Goal: Information Seeking & Learning: Understand process/instructions

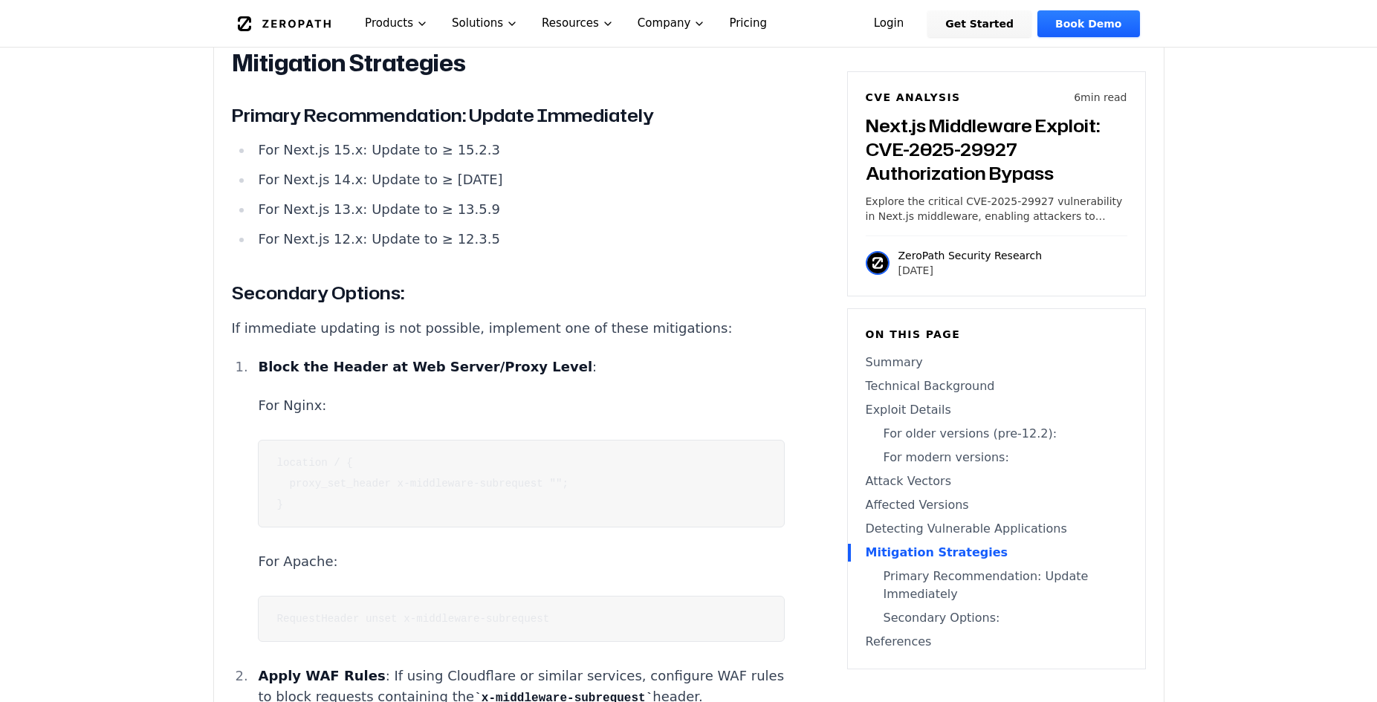
scroll to position [3579, 0]
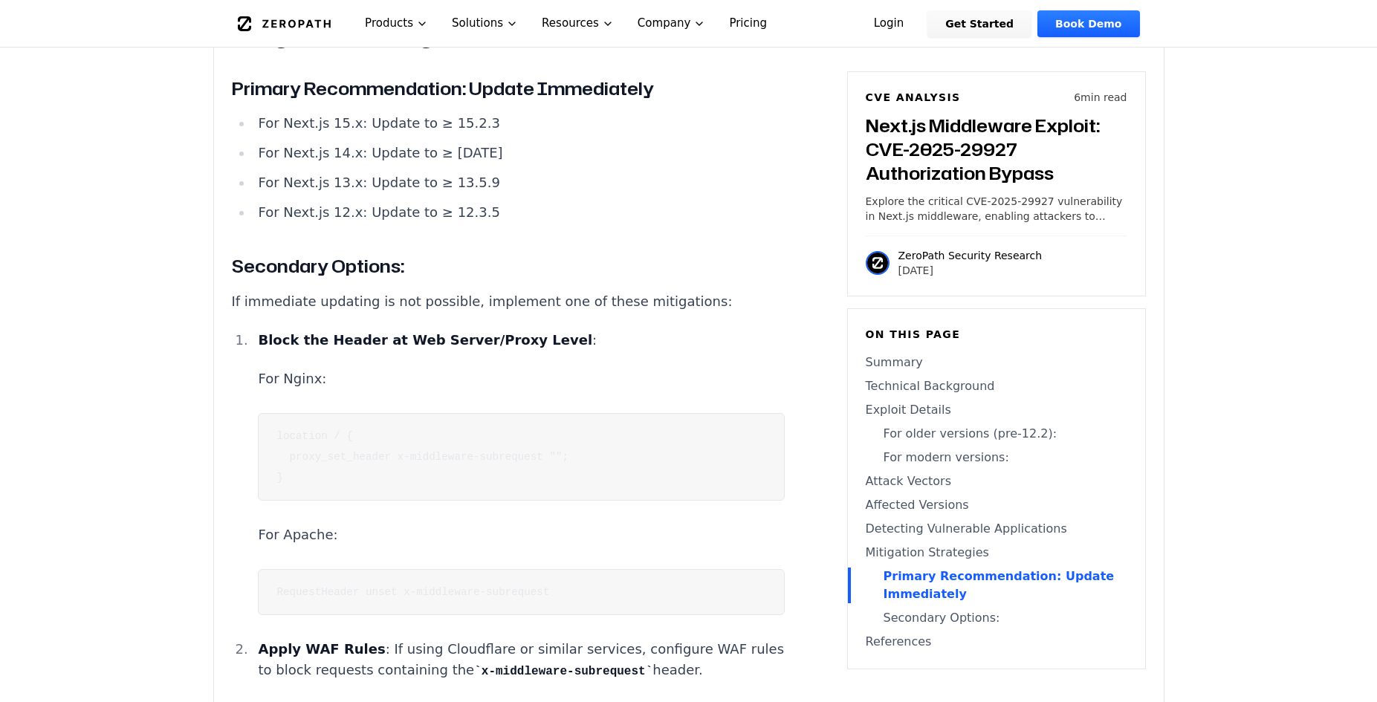
drag, startPoint x: 287, startPoint y: 403, endPoint x: 379, endPoint y: 455, distance: 105.8
click at [379, 455] on pre "location / { proxy_set_header x-middleware-subrequest ""; }" at bounding box center [521, 457] width 526 height 88
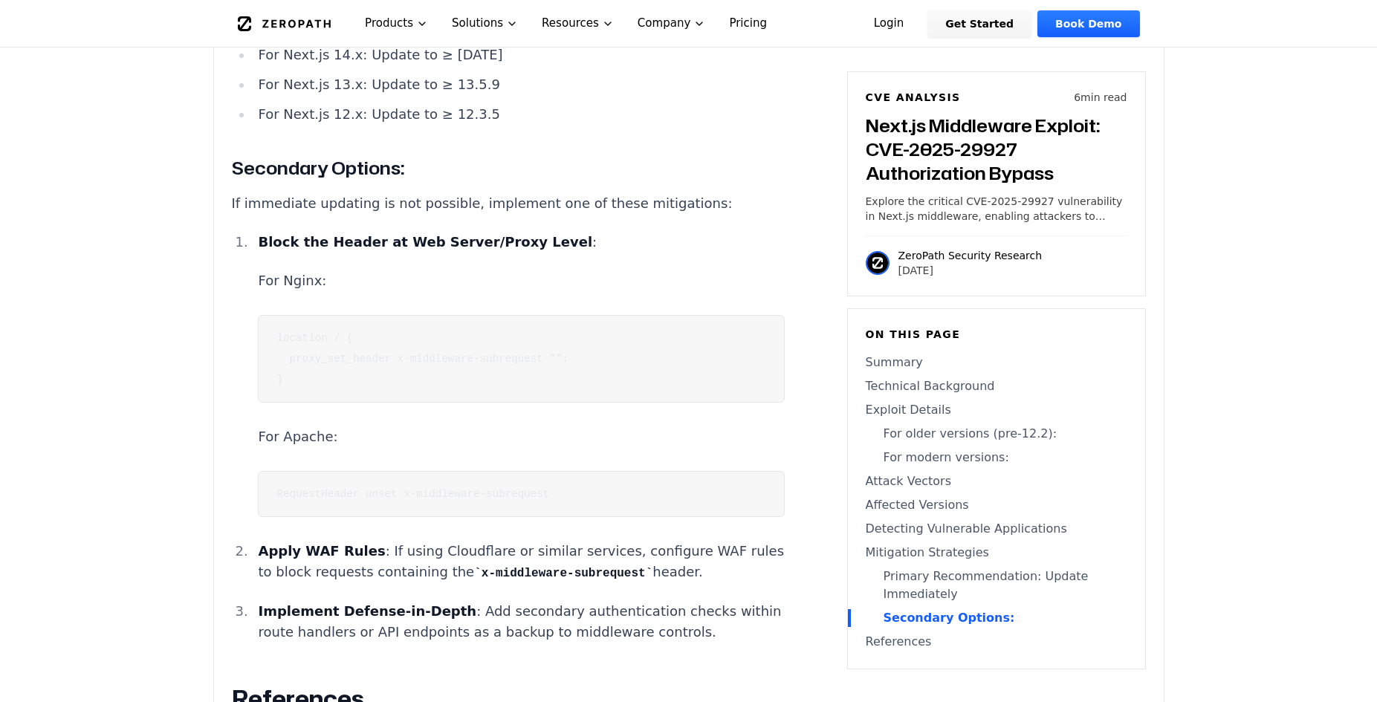
scroll to position [3776, 0]
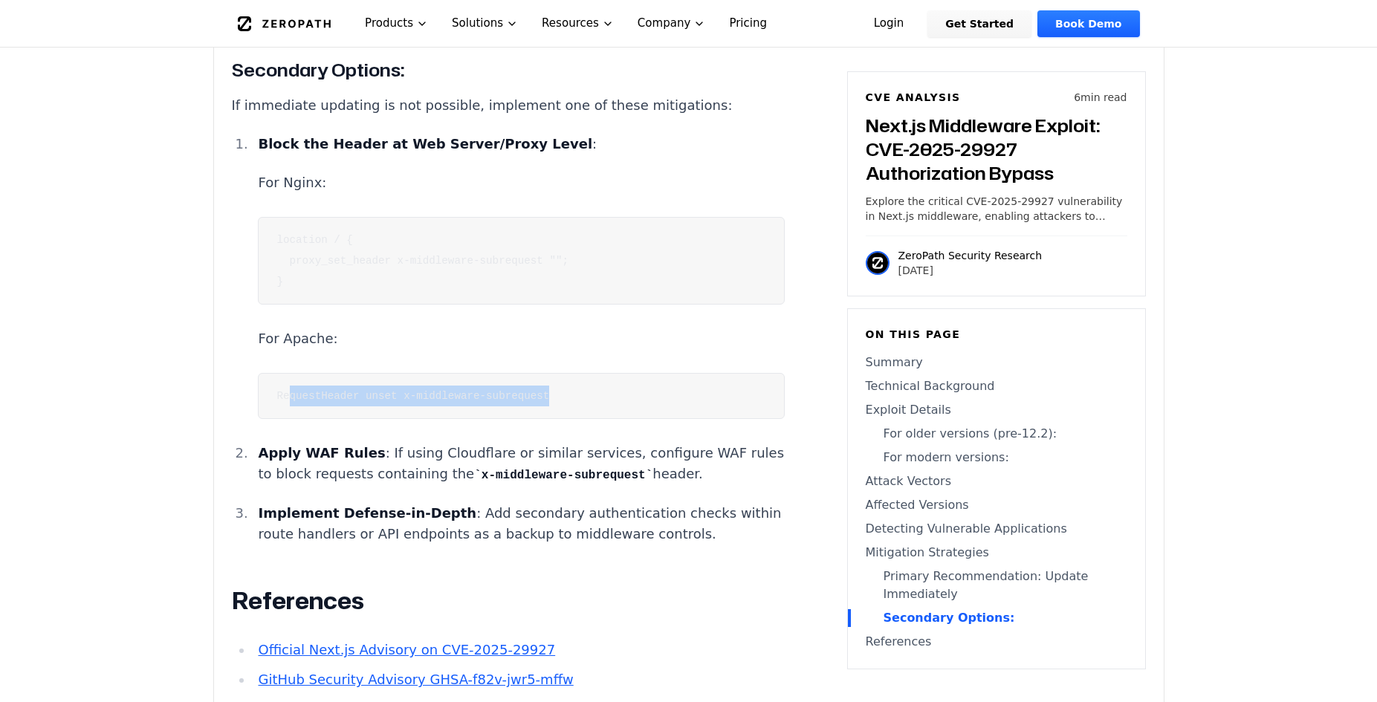
drag, startPoint x: 301, startPoint y: 364, endPoint x: 771, endPoint y: 358, distance: 470.3
click at [771, 373] on pre "RequestHeader unset x-middleware-subrequest" at bounding box center [521, 396] width 526 height 46
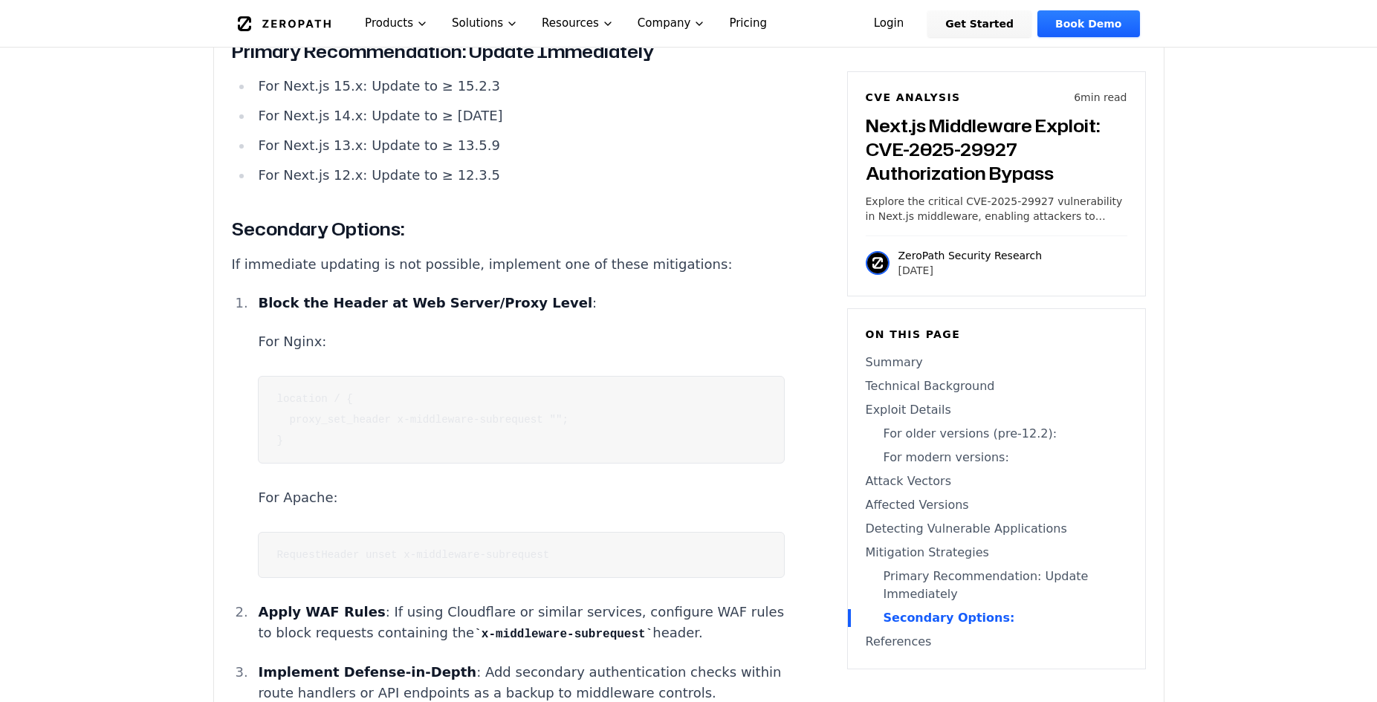
scroll to position [3579, 0]
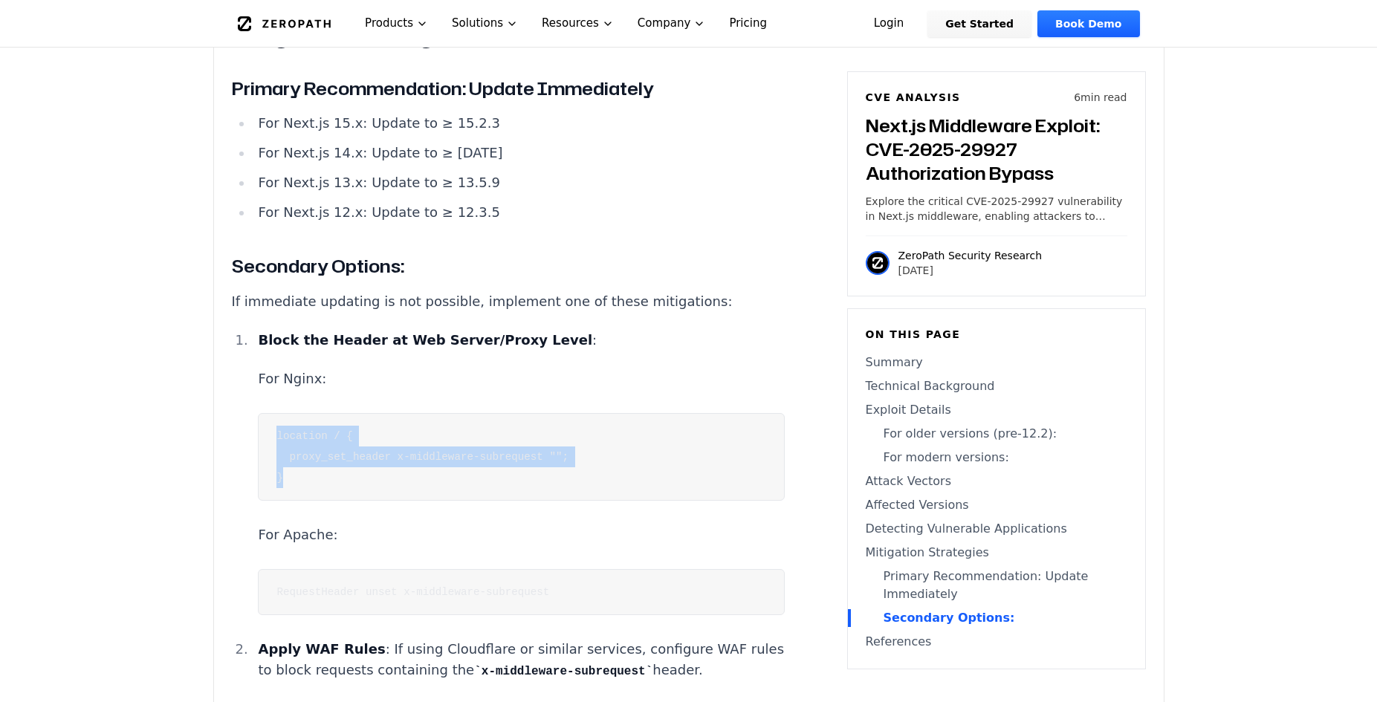
drag, startPoint x: 257, startPoint y: 388, endPoint x: 545, endPoint y: 441, distance: 293.0
click at [545, 441] on li "Block the Header at Web Server/Proxy Level : For Nginx: location / { proxy_set_…" at bounding box center [519, 472] width 532 height 285
click at [506, 488] on li "Block the Header at Web Server/Proxy Level : For Nginx: location / { proxy_set_…" at bounding box center [519, 472] width 532 height 285
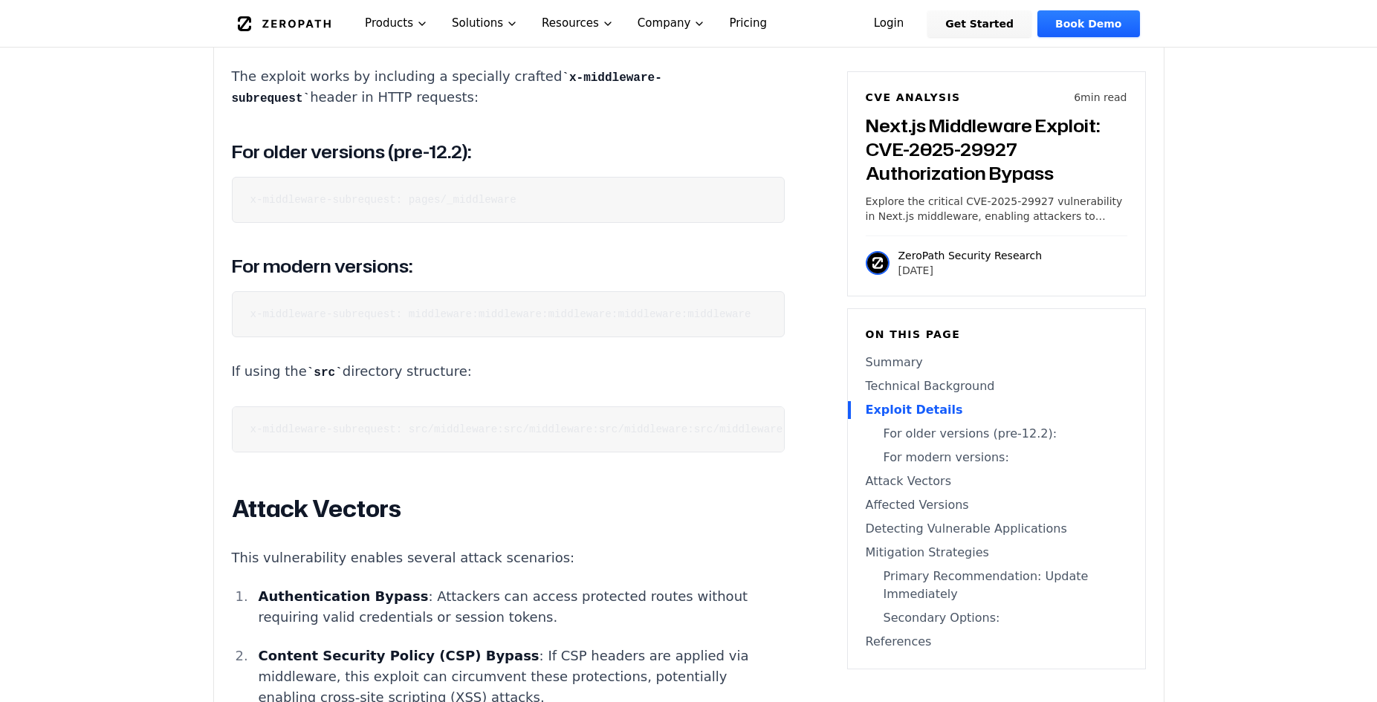
scroll to position [1814, 0]
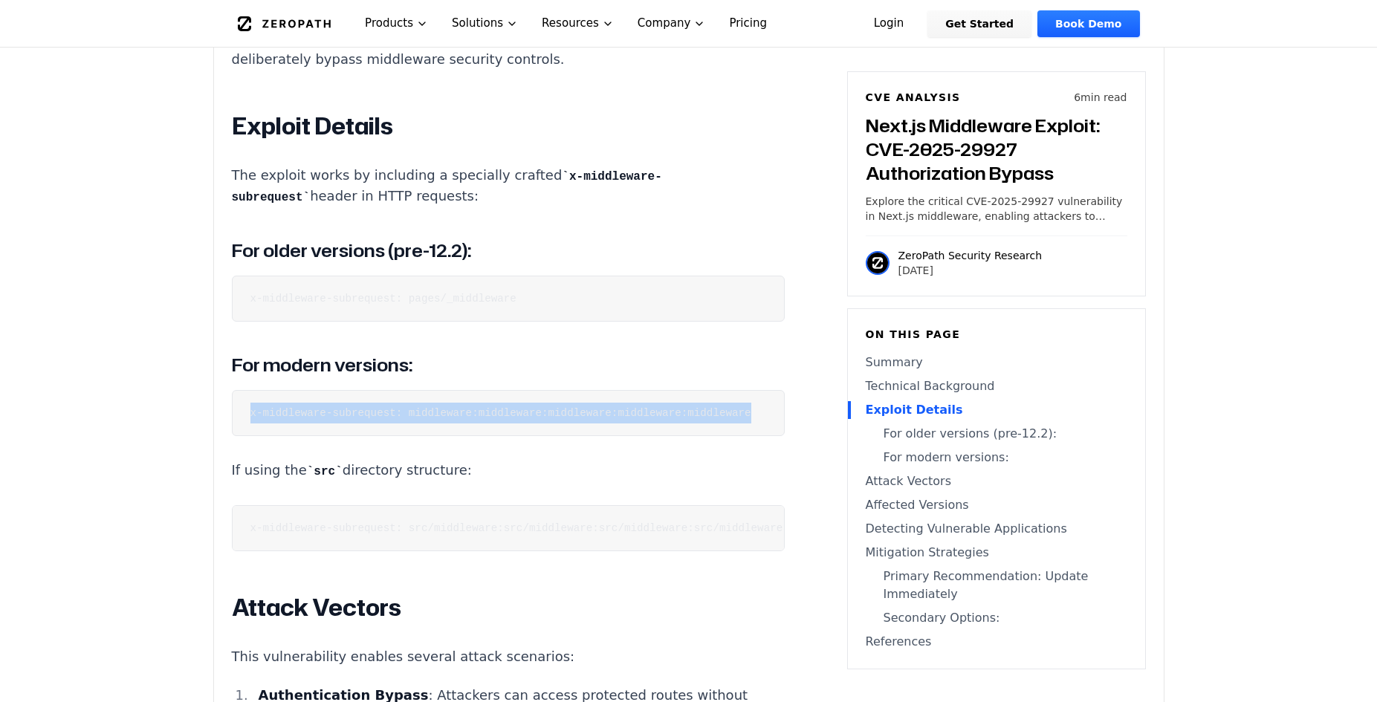
drag, startPoint x: 250, startPoint y: 405, endPoint x: 798, endPoint y: 413, distance: 547.6
click at [785, 413] on pre "x-middleware-subrequest: middleware:middleware:middleware:middleware:middleware" at bounding box center [508, 413] width 553 height 46
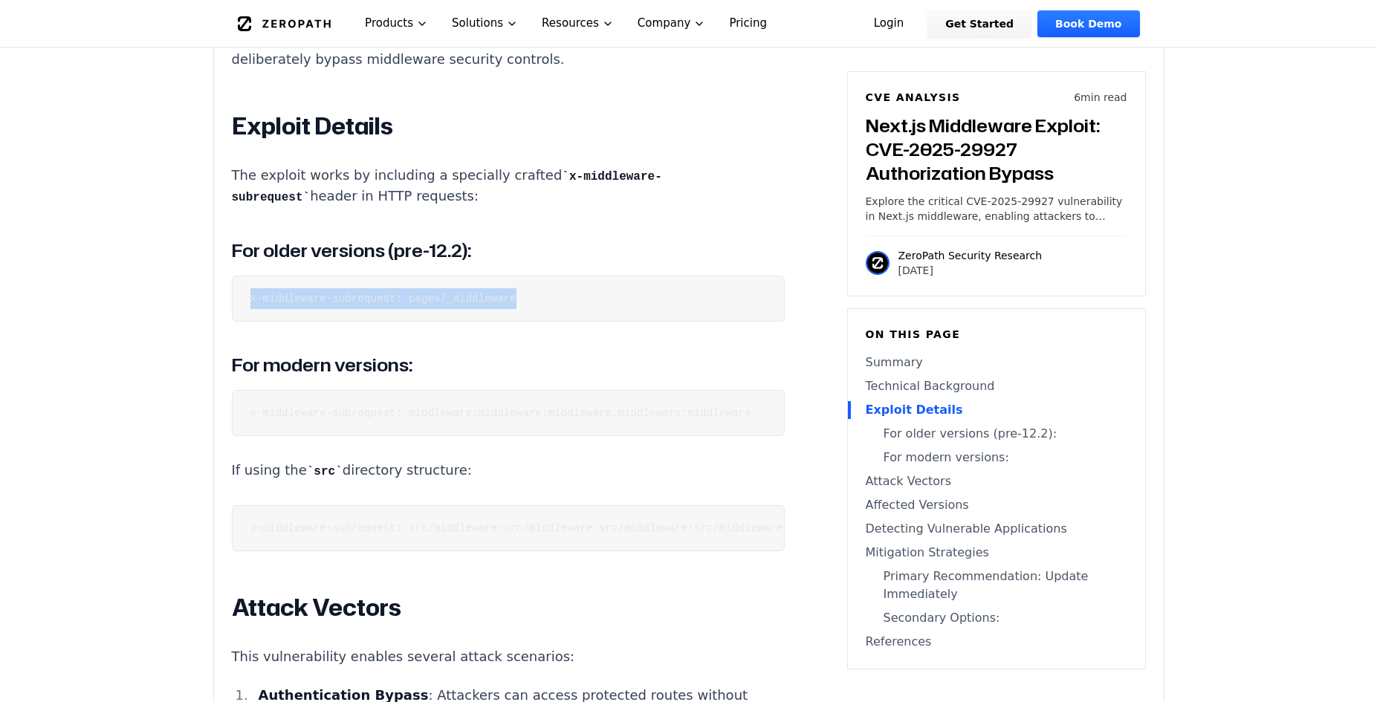
drag, startPoint x: 243, startPoint y: 302, endPoint x: 550, endPoint y: 302, distance: 306.8
click at [550, 302] on pre "x-middleware-subrequest: pages/_middleware" at bounding box center [508, 299] width 553 height 46
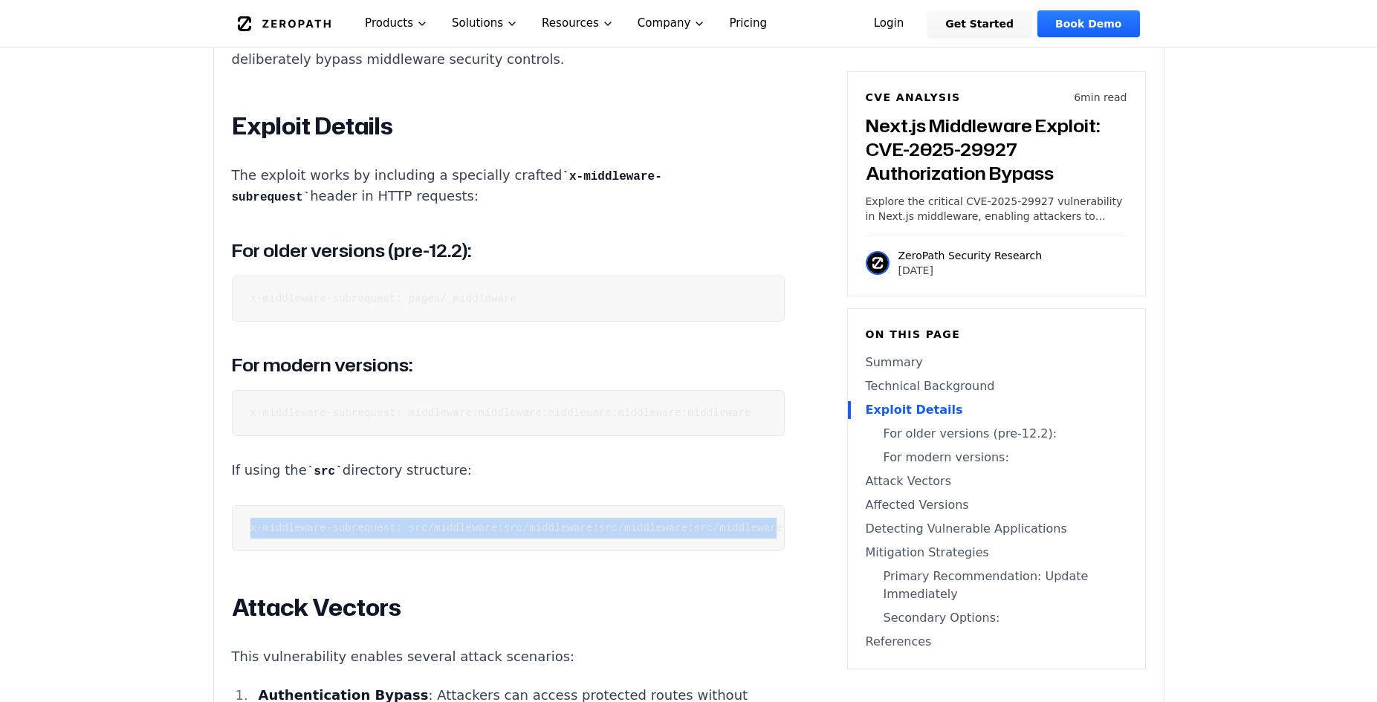
drag, startPoint x: 247, startPoint y: 527, endPoint x: 776, endPoint y: 533, distance: 528.3
click at [776, 533] on pre "x-middleware-subrequest: src/middleware:src/middleware:src/middleware:src/middl…" at bounding box center [508, 528] width 553 height 46
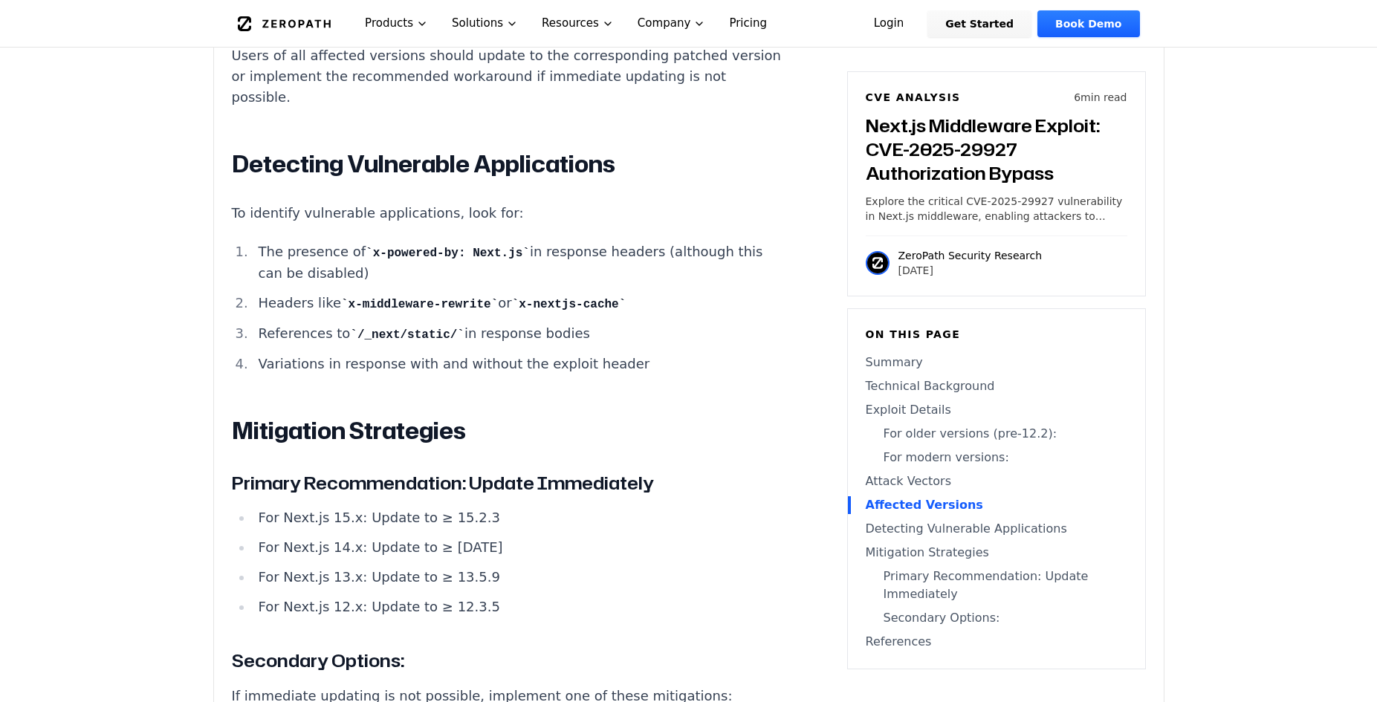
scroll to position [3187, 0]
